Goal: Task Accomplishment & Management: Use online tool/utility

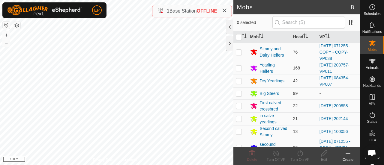
click at [17, 26] on button "button" at bounding box center [16, 25] width 7 height 7
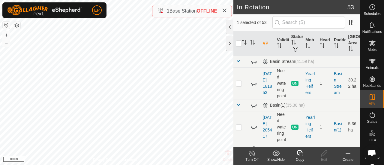
checkbox input "true"
checkbox input "false"
click at [297, 156] on icon at bounding box center [299, 153] width 7 height 7
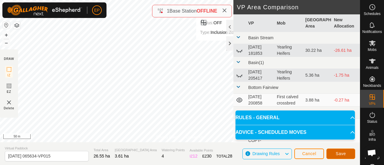
click at [340, 154] on span "Save" at bounding box center [340, 153] width 10 height 5
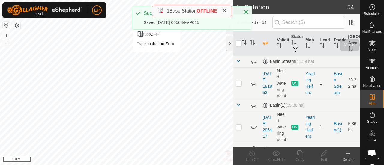
click at [369, 45] on icon at bounding box center [372, 43] width 7 height 6
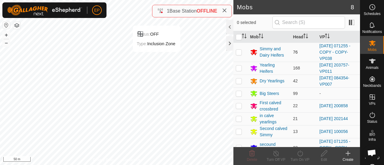
click at [237, 52] on p-checkbox at bounding box center [239, 52] width 6 height 5
checkbox input "true"
click at [300, 154] on icon at bounding box center [299, 153] width 7 height 7
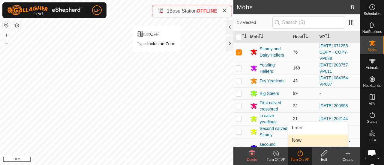
click at [299, 140] on link "Now" at bounding box center [317, 141] width 59 height 12
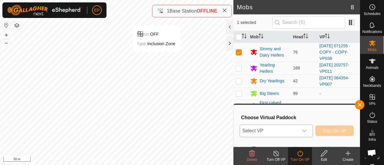
click at [304, 133] on icon "dropdown trigger" at bounding box center [304, 131] width 5 height 5
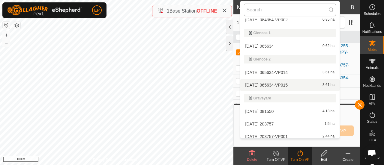
scroll to position [287, 0]
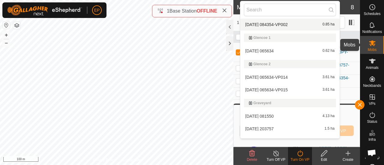
click at [369, 43] on icon at bounding box center [372, 43] width 7 height 6
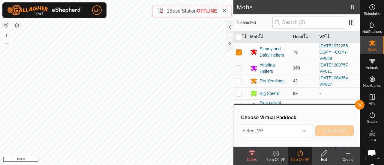
click at [238, 67] on p-checkbox at bounding box center [239, 68] width 6 height 5
checkbox input "true"
click at [238, 50] on p-checkbox at bounding box center [239, 52] width 6 height 5
checkbox input "false"
click at [268, 129] on span "Select VP" at bounding box center [269, 131] width 58 height 12
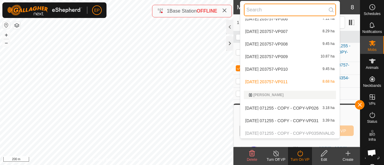
scroll to position [429, 0]
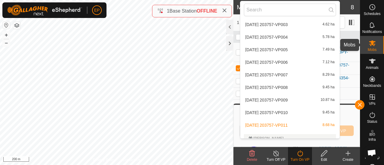
click at [370, 43] on icon at bounding box center [372, 43] width 7 height 6
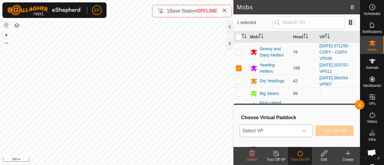
click at [297, 131] on span "Select VP" at bounding box center [269, 131] width 58 height 12
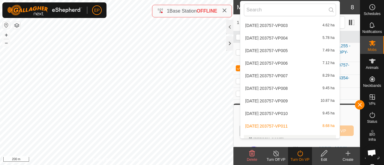
scroll to position [433, 0]
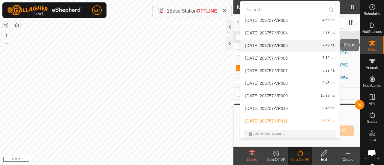
click at [368, 46] on icon at bounding box center [371, 43] width 7 height 7
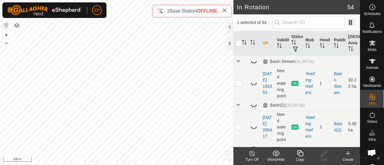
checkbox input "false"
checkbox input "true"
checkbox input "false"
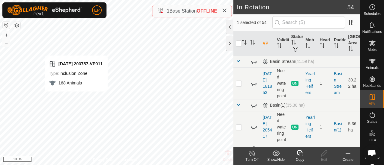
checkbox input "false"
checkbox input "true"
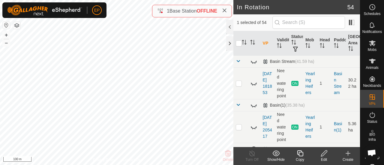
click at [301, 152] on icon at bounding box center [300, 153] width 6 height 6
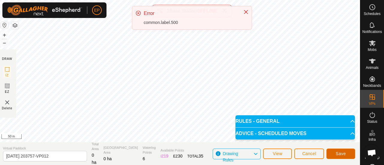
click at [340, 153] on span "Save" at bounding box center [340, 153] width 10 height 5
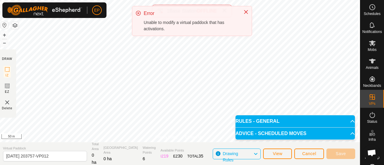
click at [180, 25] on div "Unable to modify a virtual paddock that has activations." at bounding box center [191, 25] width 94 height 13
click at [284, 151] on button "View" at bounding box center [277, 154] width 29 height 10
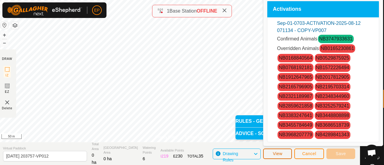
click at [284, 151] on button "View" at bounding box center [277, 154] width 29 height 10
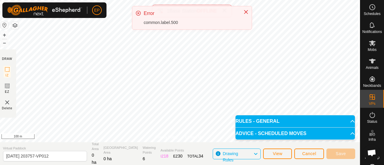
click at [195, 19] on div "common.label.500" at bounding box center [191, 22] width 94 height 6
click at [153, 21] on div "common.label.500" at bounding box center [191, 22] width 94 height 6
click at [137, 11] on icon at bounding box center [138, 13] width 5 height 5
click at [144, 12] on div "Error" at bounding box center [191, 13] width 94 height 7
click at [138, 14] on icon at bounding box center [138, 13] width 5 height 5
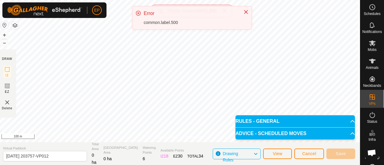
click at [138, 14] on icon at bounding box center [138, 13] width 5 height 5
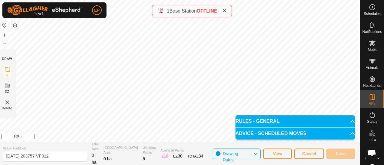
click at [245, 151] on span "Drawing Rules" at bounding box center [237, 154] width 31 height 8
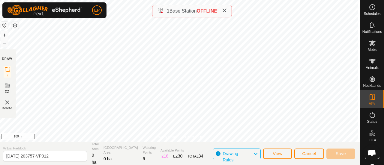
click at [245, 151] on span "Drawing Rules" at bounding box center [237, 154] width 31 height 8
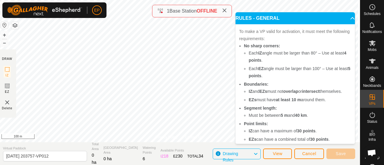
click at [245, 151] on span "Drawing Rules" at bounding box center [237, 154] width 31 height 8
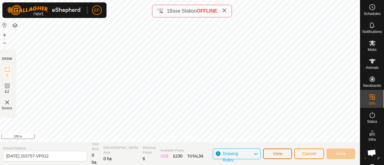
click at [278, 153] on span "View" at bounding box center [277, 153] width 10 height 5
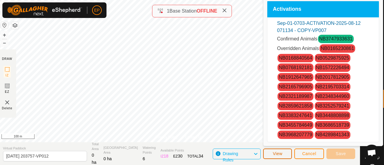
click at [278, 153] on span "View" at bounding box center [277, 153] width 10 height 5
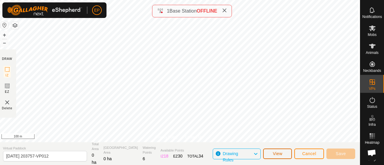
scroll to position [19, 0]
click at [66, 13] on div "EP Schedules Notifications Mobs Animals Neckbands VPs Status Infra Heatmap Help…" at bounding box center [192, 82] width 384 height 165
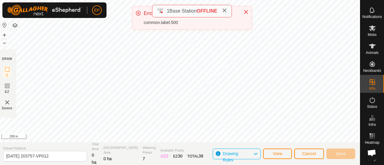
click at [31, 11] on div "EP Schedules Notifications Mobs Animals Neckbands VPs Status Infra Heatmap Help…" at bounding box center [192, 82] width 384 height 165
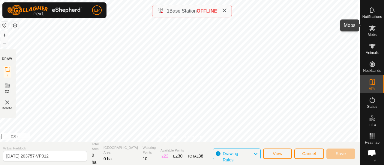
click at [369, 25] on icon at bounding box center [372, 28] width 7 height 6
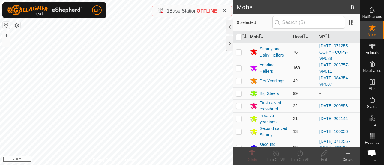
click at [238, 67] on p-checkbox at bounding box center [239, 68] width 6 height 5
checkbox input "true"
click at [298, 156] on icon at bounding box center [299, 153] width 7 height 7
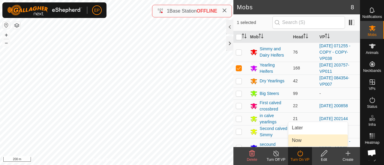
click at [294, 142] on link "Now" at bounding box center [317, 141] width 59 height 12
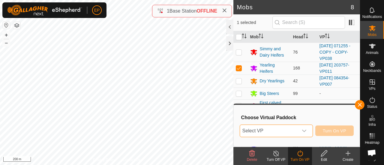
click at [279, 133] on span "Select VP" at bounding box center [269, 131] width 58 height 12
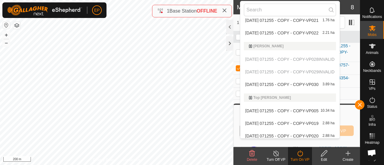
scroll to position [794, 0]
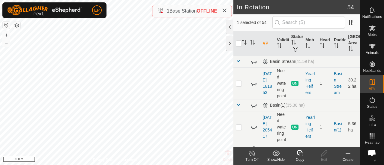
click at [300, 154] on icon at bounding box center [299, 153] width 7 height 7
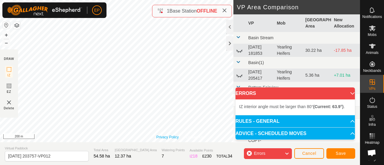
click at [161, 138] on div "Privacy Policy Contact Us Type: Inclusion Zone undefined Animal + – ⇧ i 200 m" at bounding box center [180, 71] width 360 height 142
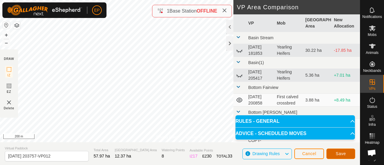
click at [339, 154] on span "Save" at bounding box center [340, 153] width 10 height 5
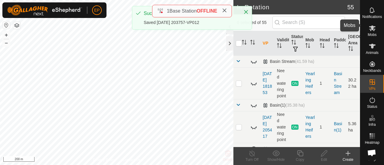
click at [371, 33] on span "Mobs" at bounding box center [372, 35] width 9 height 4
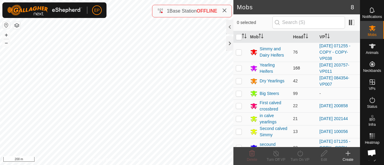
click at [237, 67] on p-checkbox at bounding box center [239, 68] width 6 height 5
checkbox input "true"
click at [300, 153] on icon at bounding box center [299, 153] width 7 height 7
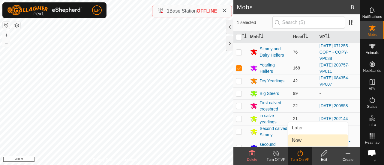
click at [299, 139] on link "Now" at bounding box center [317, 141] width 59 height 12
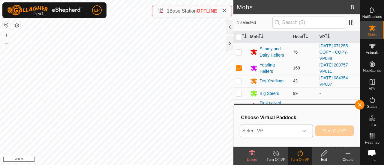
click at [292, 131] on span "Select VP" at bounding box center [269, 131] width 58 height 12
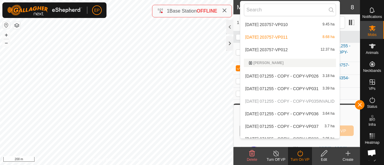
scroll to position [519, 0]
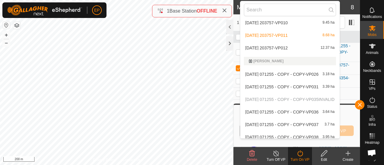
click at [304, 45] on li "[DATE] 203757-VP012 12.37 ha" at bounding box center [290, 48] width 100 height 12
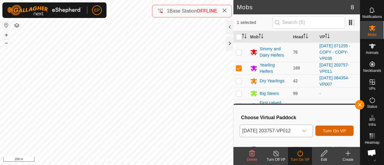
click at [343, 130] on span "Turn On VP" at bounding box center [334, 131] width 23 height 5
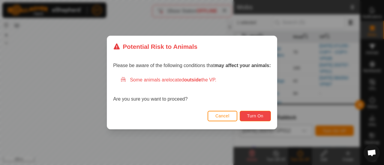
click at [259, 118] on button "Turn On" at bounding box center [255, 116] width 31 height 10
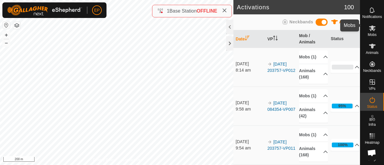
click at [369, 25] on icon at bounding box center [372, 28] width 7 height 6
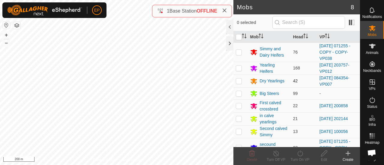
click at [239, 80] on p-checkbox at bounding box center [239, 81] width 6 height 5
checkbox input "true"
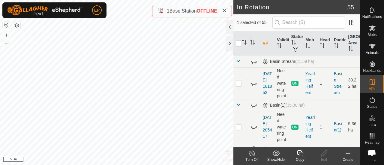
click at [302, 151] on icon at bounding box center [299, 153] width 7 height 7
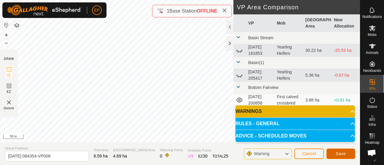
click at [343, 154] on span "Save" at bounding box center [340, 153] width 10 height 5
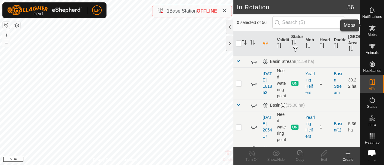
click at [371, 25] on icon at bounding box center [371, 28] width 7 height 7
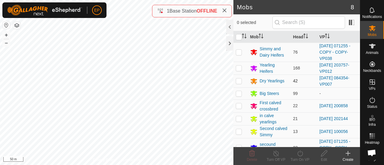
click at [239, 79] on p-checkbox at bounding box center [239, 81] width 6 height 5
checkbox input "true"
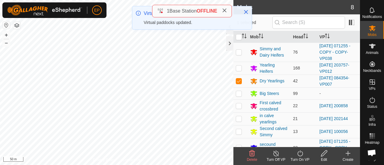
click at [300, 153] on icon at bounding box center [299, 153] width 5 height 6
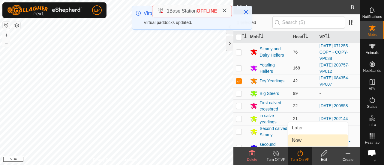
click at [297, 140] on link "Now" at bounding box center [317, 141] width 59 height 12
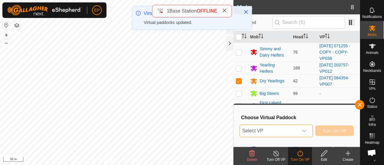
click at [290, 134] on span "Select VP" at bounding box center [269, 131] width 58 height 12
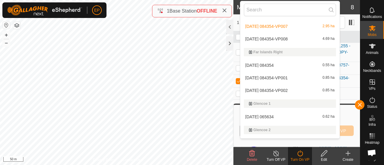
scroll to position [243, 0]
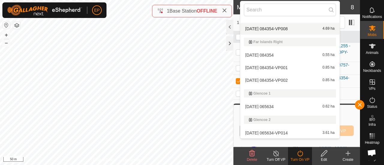
click at [302, 27] on li "[DATE] 084354-VP008 4.69 ha" at bounding box center [290, 29] width 100 height 12
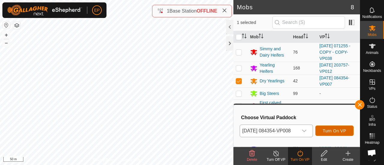
click at [337, 129] on span "Turn On VP" at bounding box center [334, 131] width 23 height 5
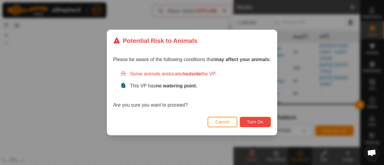
click at [260, 120] on span "Turn On" at bounding box center [255, 122] width 16 height 5
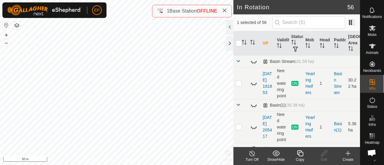
click at [301, 154] on icon at bounding box center [299, 153] width 7 height 7
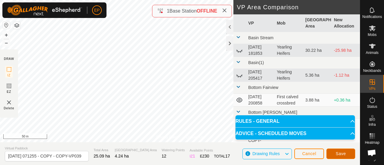
click at [342, 154] on span "Save" at bounding box center [340, 153] width 10 height 5
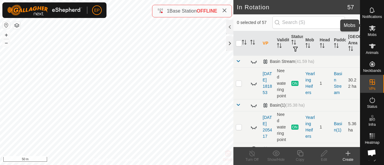
click at [370, 25] on icon at bounding box center [372, 28] width 7 height 6
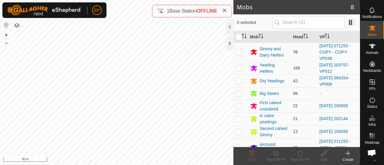
click at [240, 52] on p-checkbox at bounding box center [239, 52] width 6 height 5
checkbox input "true"
click at [299, 150] on icon at bounding box center [299, 153] width 7 height 7
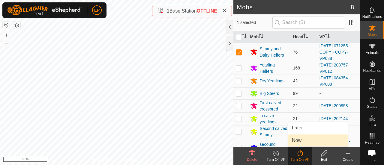
click at [298, 141] on link "Now" at bounding box center [317, 141] width 59 height 12
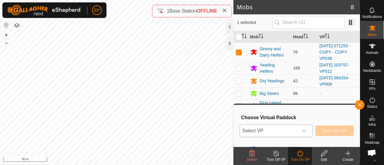
click at [284, 131] on span "Select VP" at bounding box center [269, 131] width 58 height 12
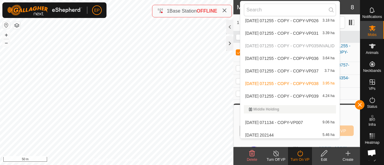
scroll to position [592, 0]
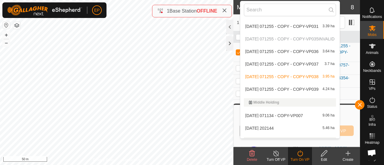
click at [332, 88] on li "[DATE] 071255 - COPY - COPY-VP039 4.24 ha" at bounding box center [290, 89] width 100 height 12
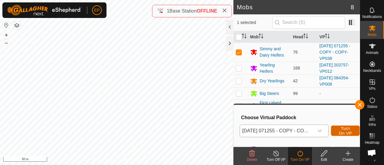
click at [338, 133] on button "Turn On VP" at bounding box center [345, 131] width 29 height 10
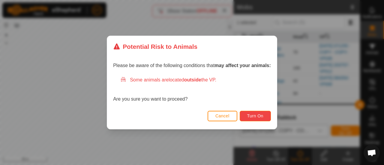
click at [258, 114] on span "Turn On" at bounding box center [255, 116] width 16 height 5
